Goal: Navigation & Orientation: Find specific page/section

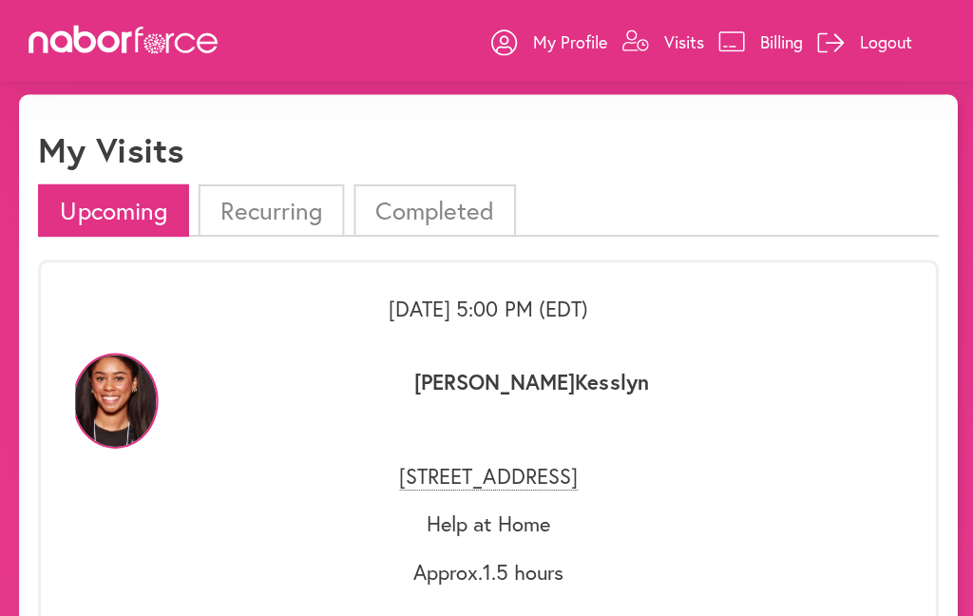
scroll to position [61, 0]
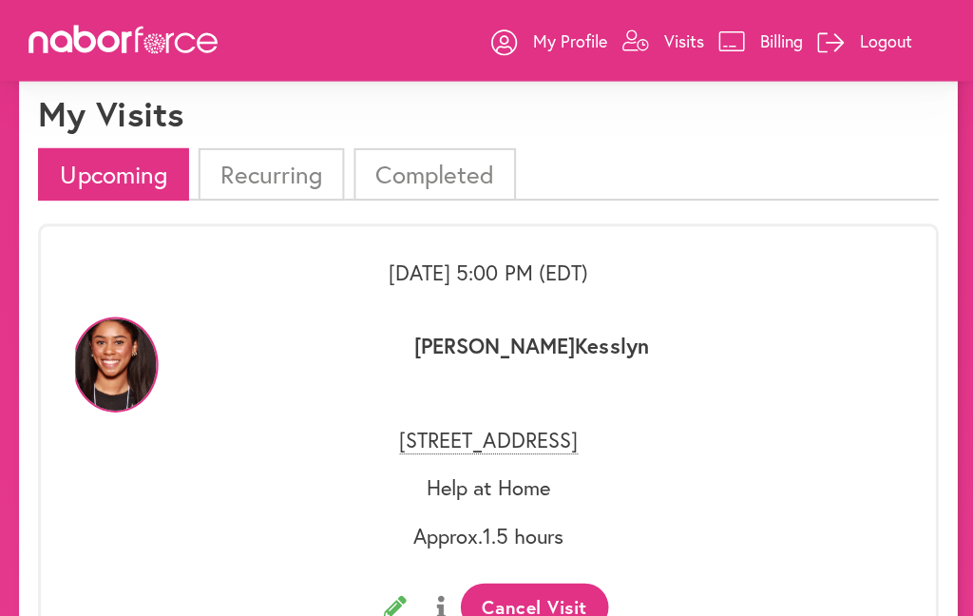
click at [550, 496] on p "Help at Home" at bounding box center [486, 485] width 823 height 25
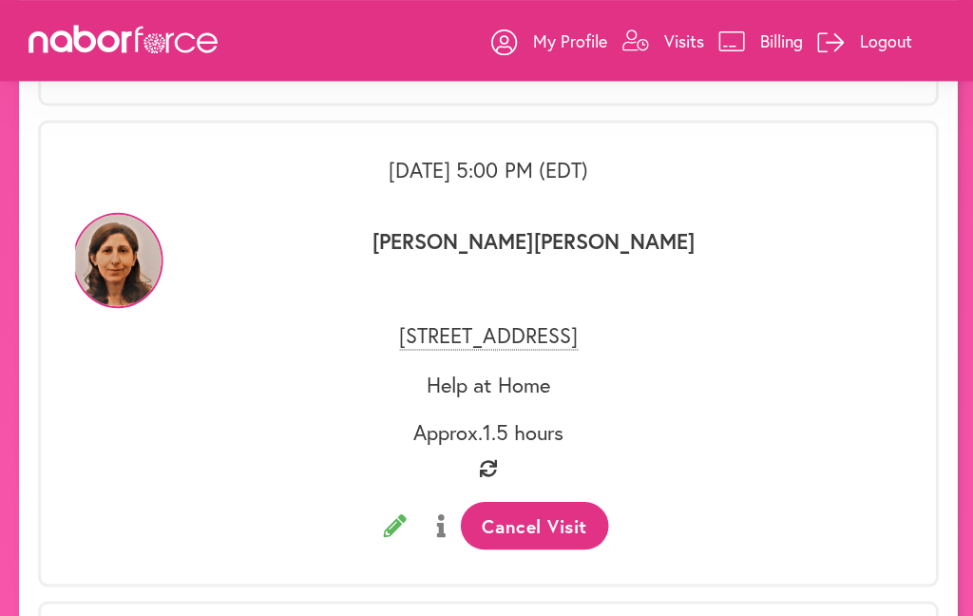
scroll to position [2946, 0]
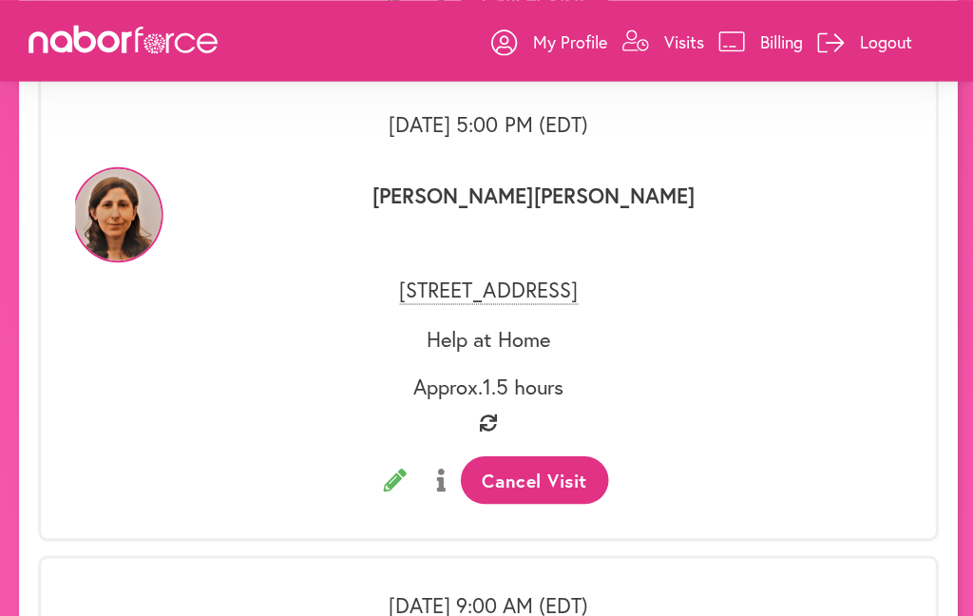
click at [564, 239] on p "[PERSON_NAME]" at bounding box center [531, 217] width 733 height 71
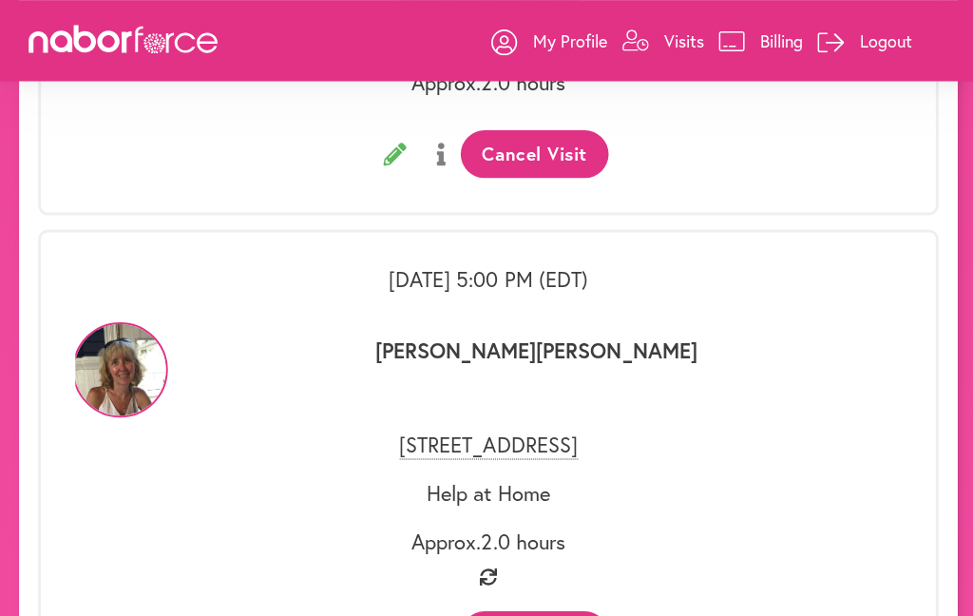
scroll to position [1831, 0]
click at [192, 49] on icon at bounding box center [186, 42] width 21 height 20
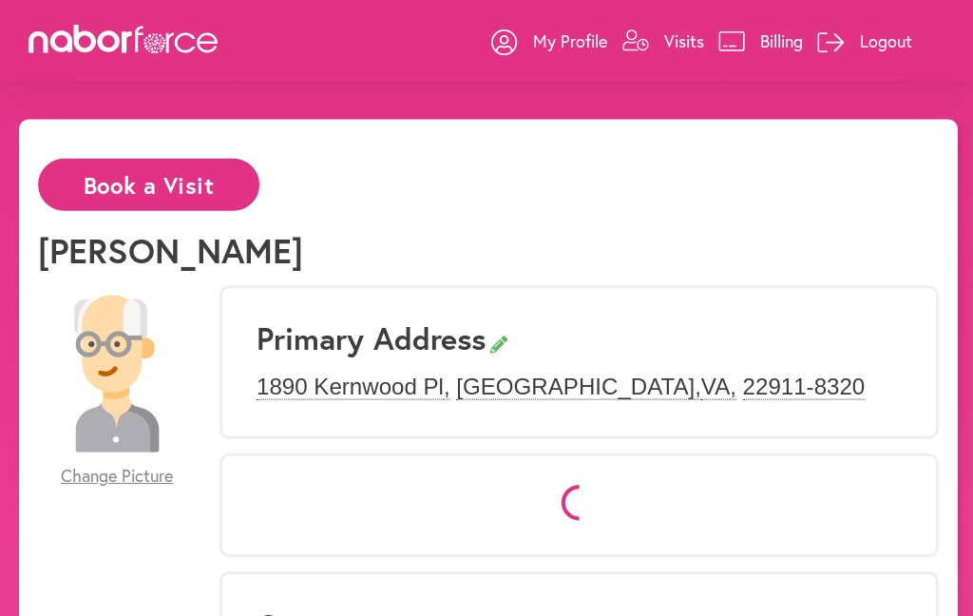
select select "*"
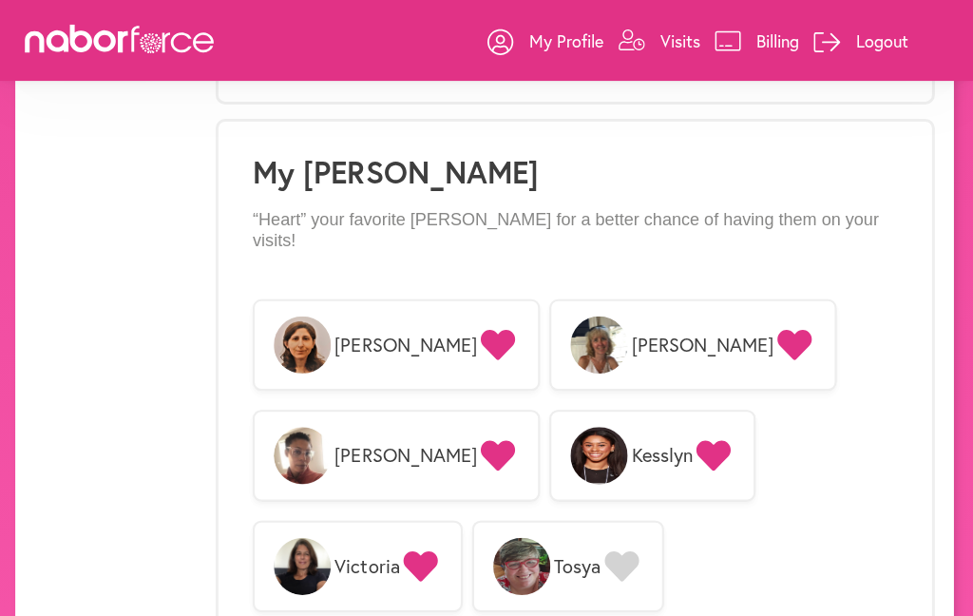
scroll to position [1578, 0]
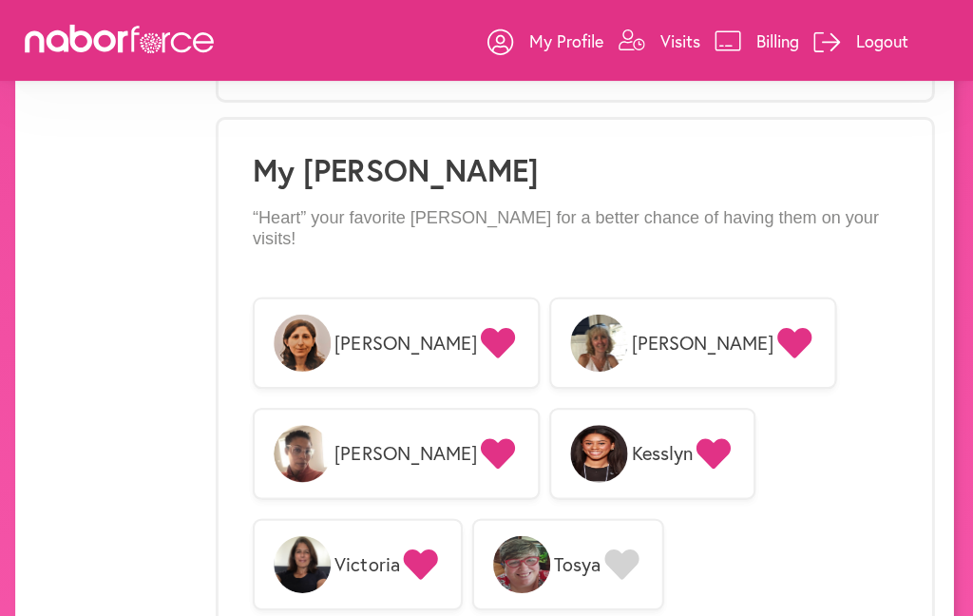
click at [959, 166] on div "**********" at bounding box center [486, 159] width 973 height 3236
click at [941, 164] on div "**********" at bounding box center [486, 159] width 935 height 3236
click at [963, 158] on div "**********" at bounding box center [486, 159] width 973 height 3236
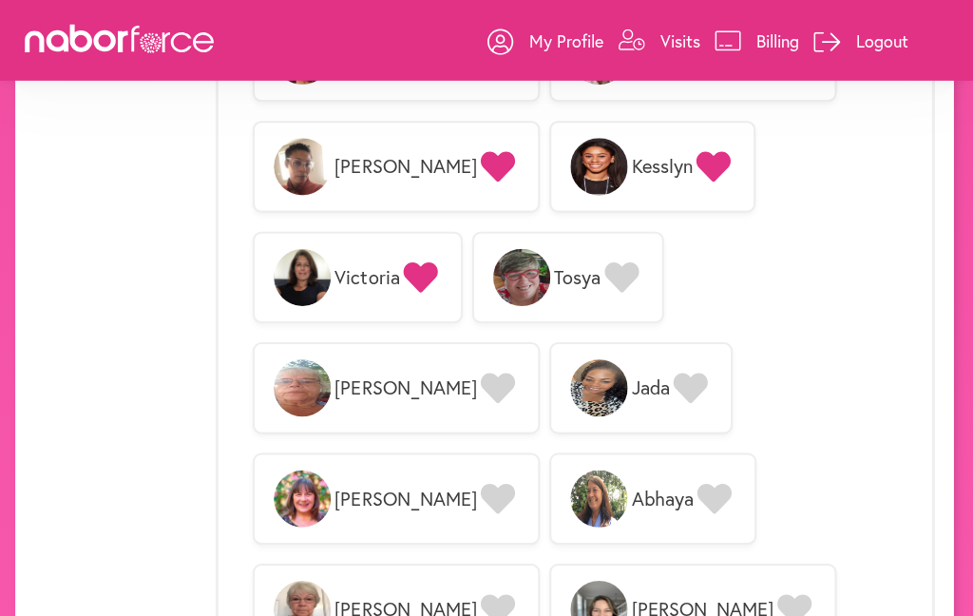
scroll to position [1865, 0]
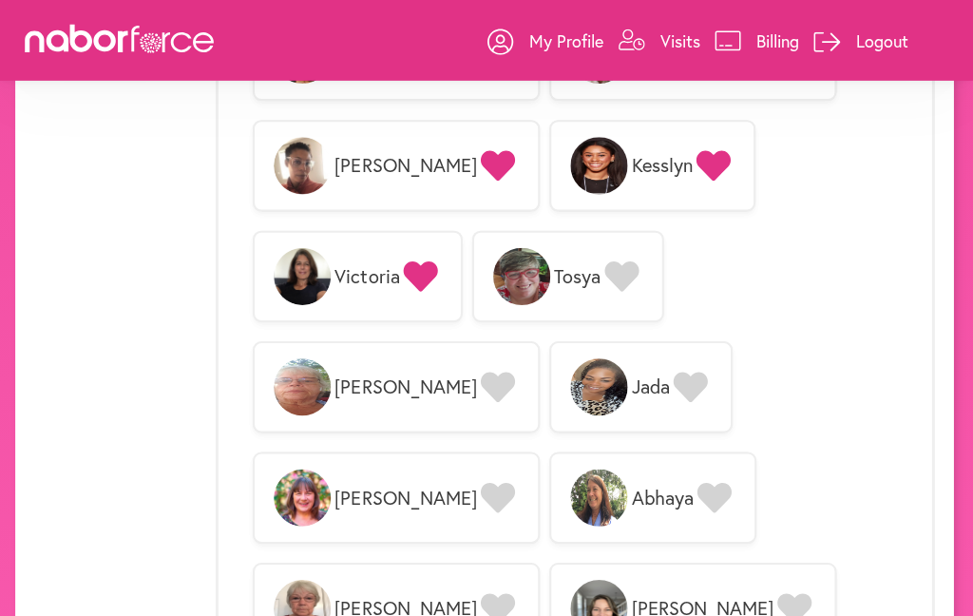
click at [510, 450] on span "[PERSON_NAME]" at bounding box center [399, 495] width 286 height 91
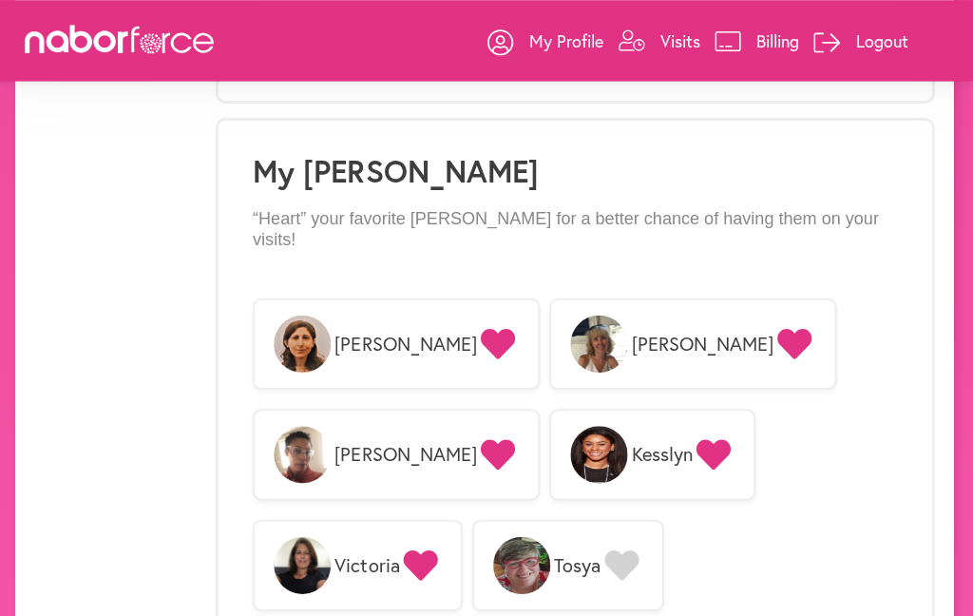
scroll to position [1577, 0]
click at [716, 44] on icon at bounding box center [729, 40] width 27 height 21
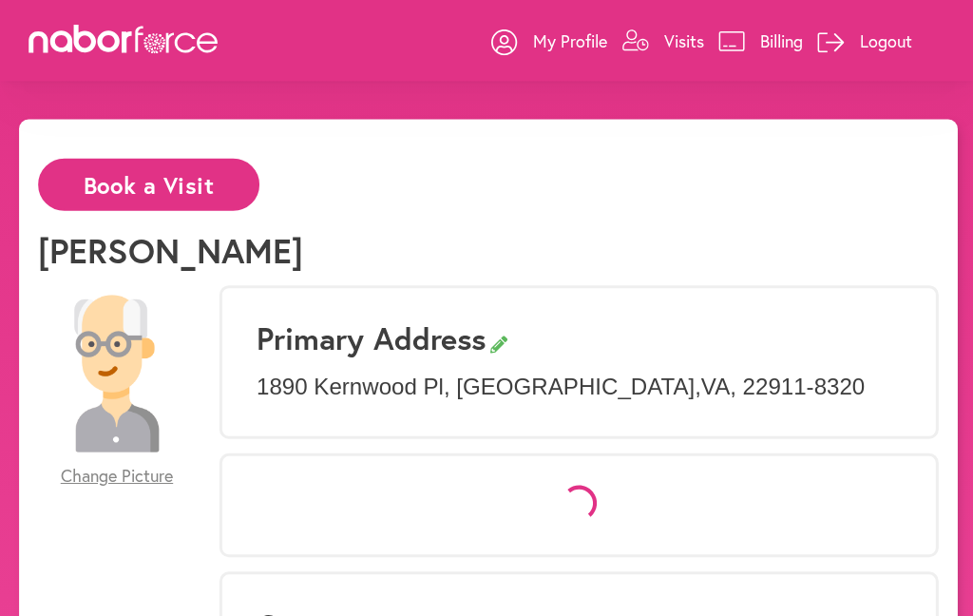
scroll to position [1568, 0]
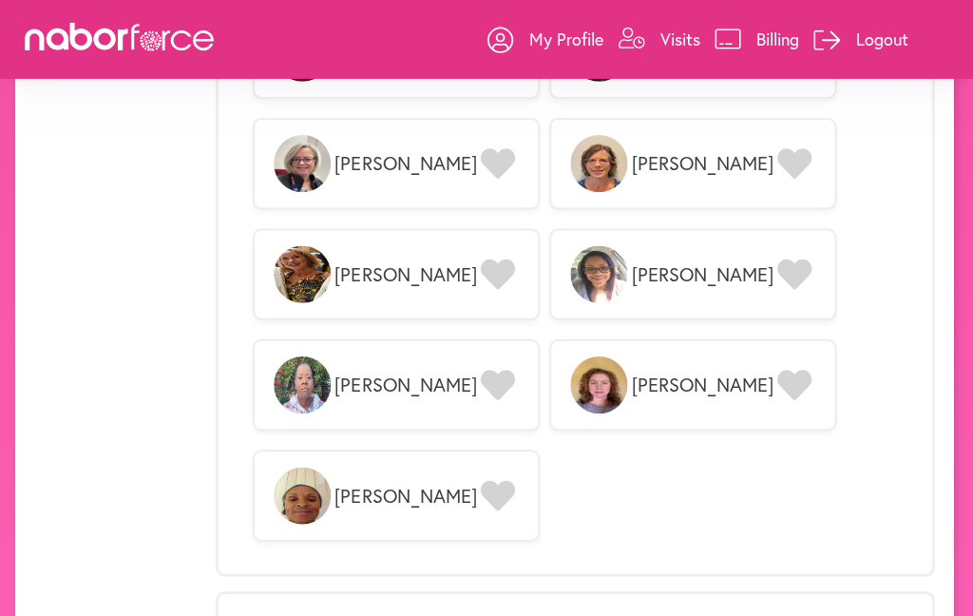
select select "*"
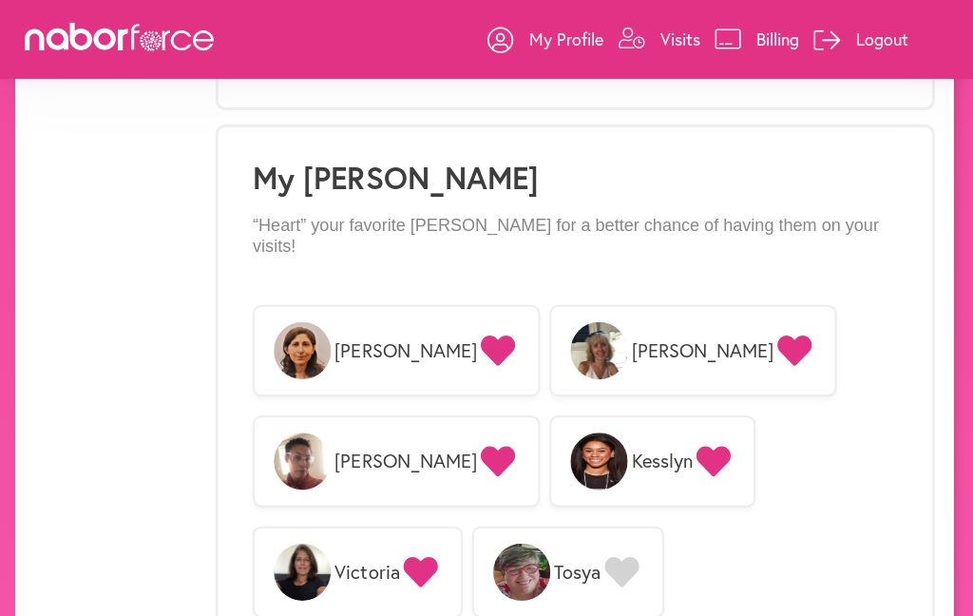
click at [696, 39] on p "Visits" at bounding box center [681, 40] width 40 height 23
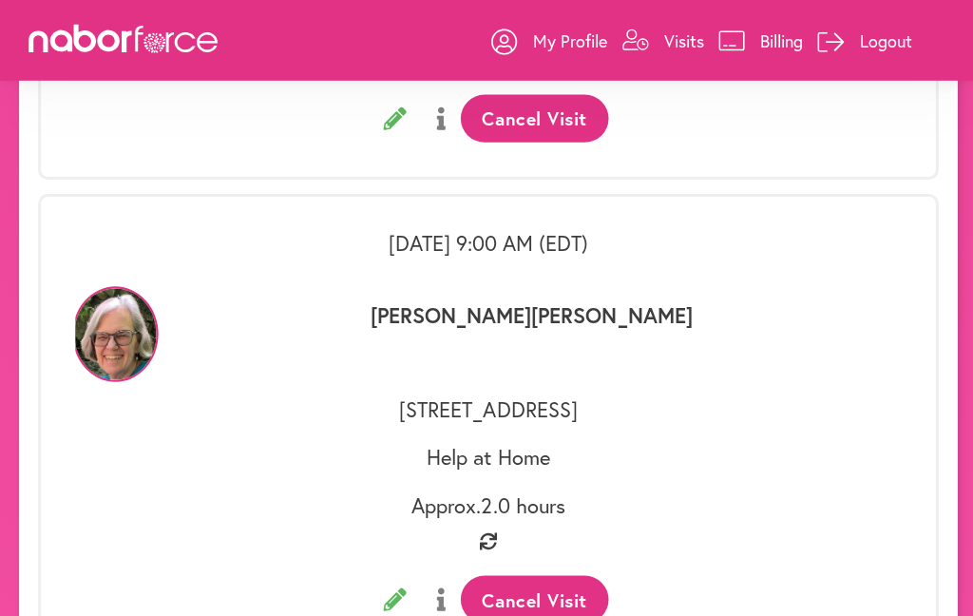
scroll to position [1986, 0]
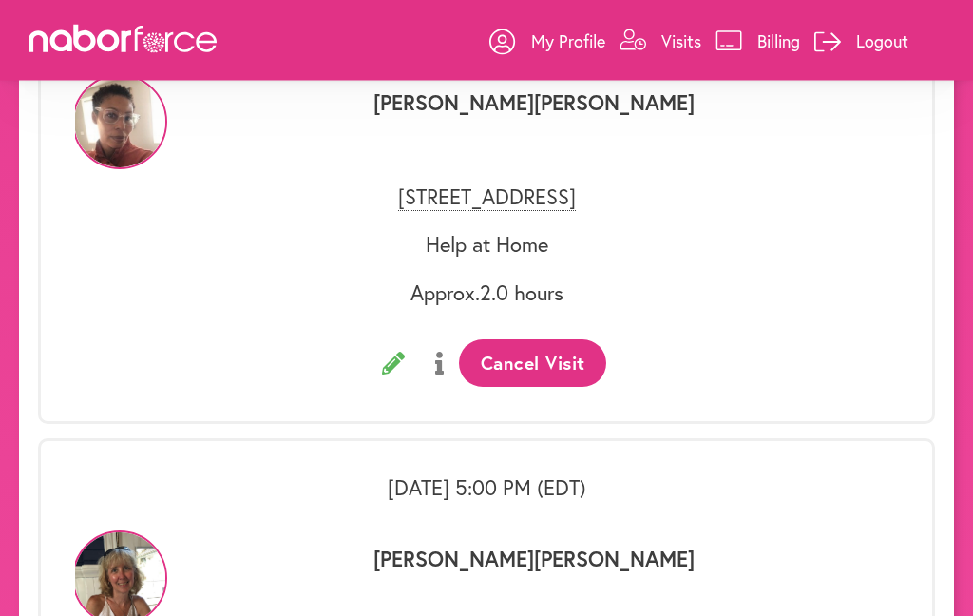
scroll to position [1261, 0]
click at [678, 161] on div "[PERSON_NAME]" at bounding box center [486, 114] width 823 height 118
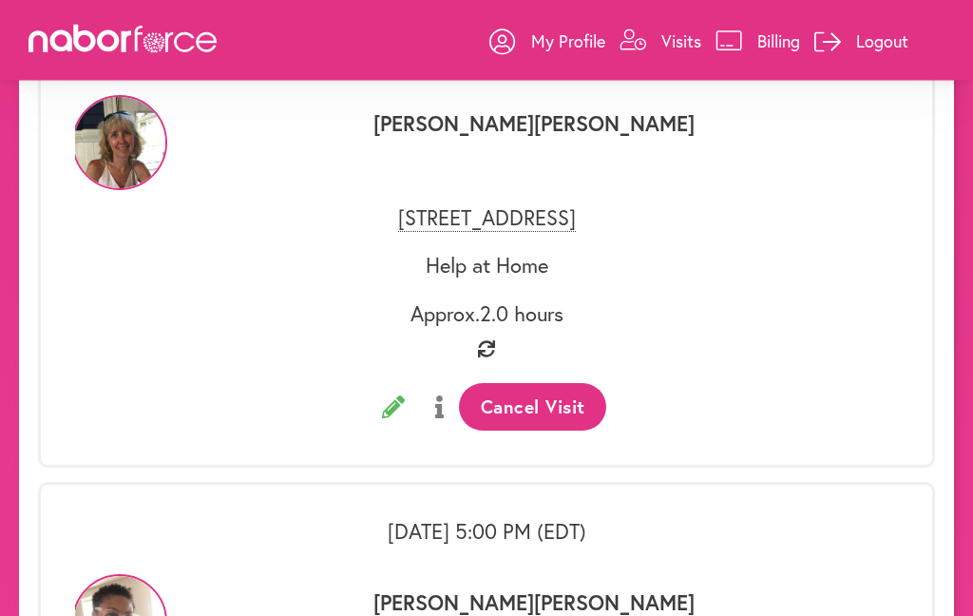
scroll to position [0, 0]
